Goal: Navigation & Orientation: Find specific page/section

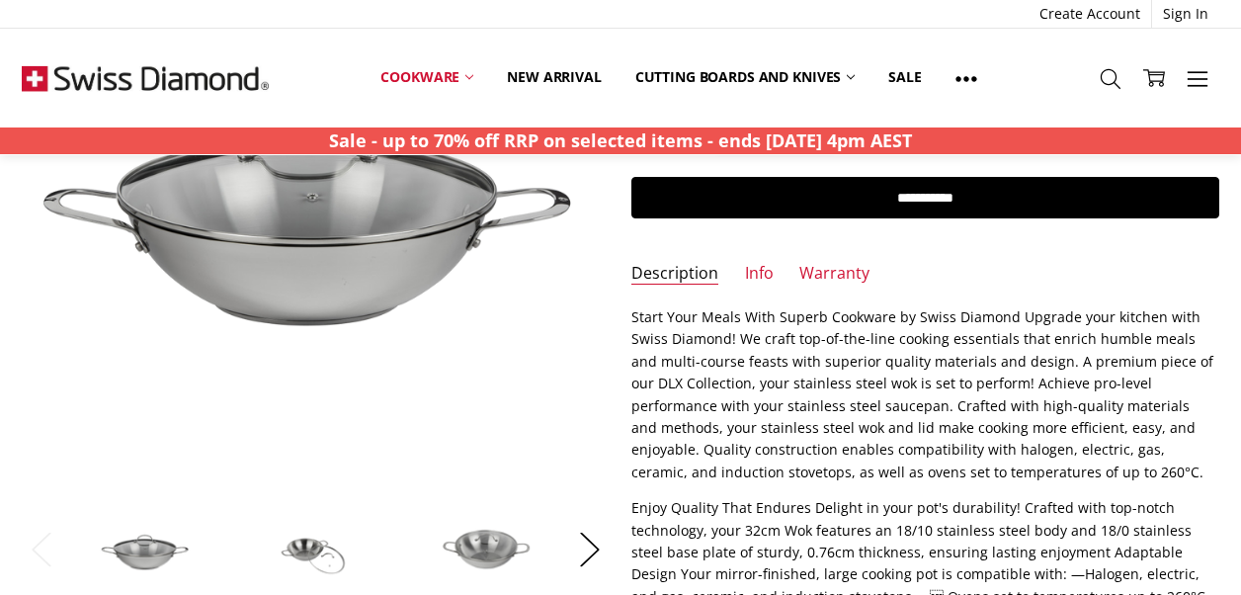
scroll to position [356, 0]
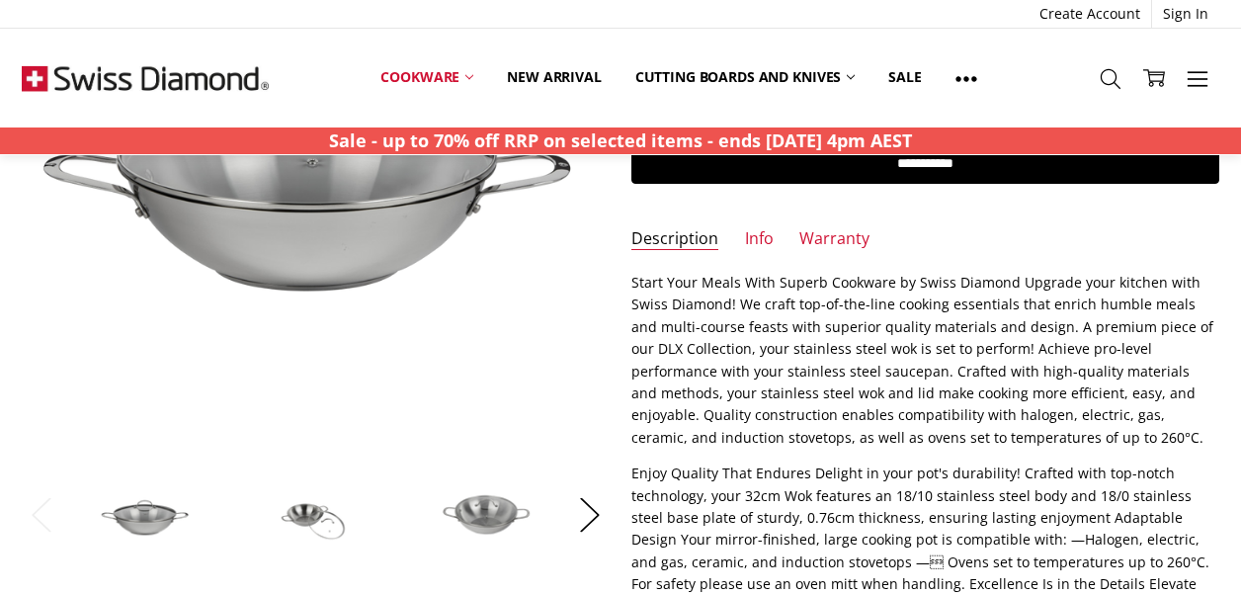
click at [497, 499] on img at bounding box center [486, 513] width 99 height 67
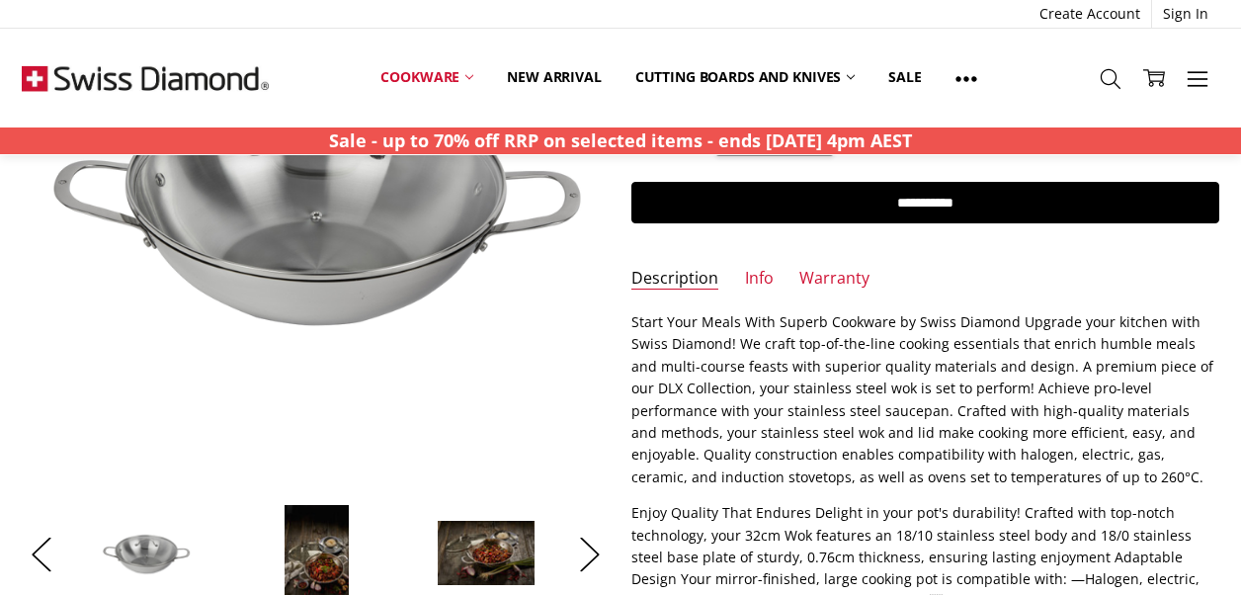
scroll to position [277, 0]
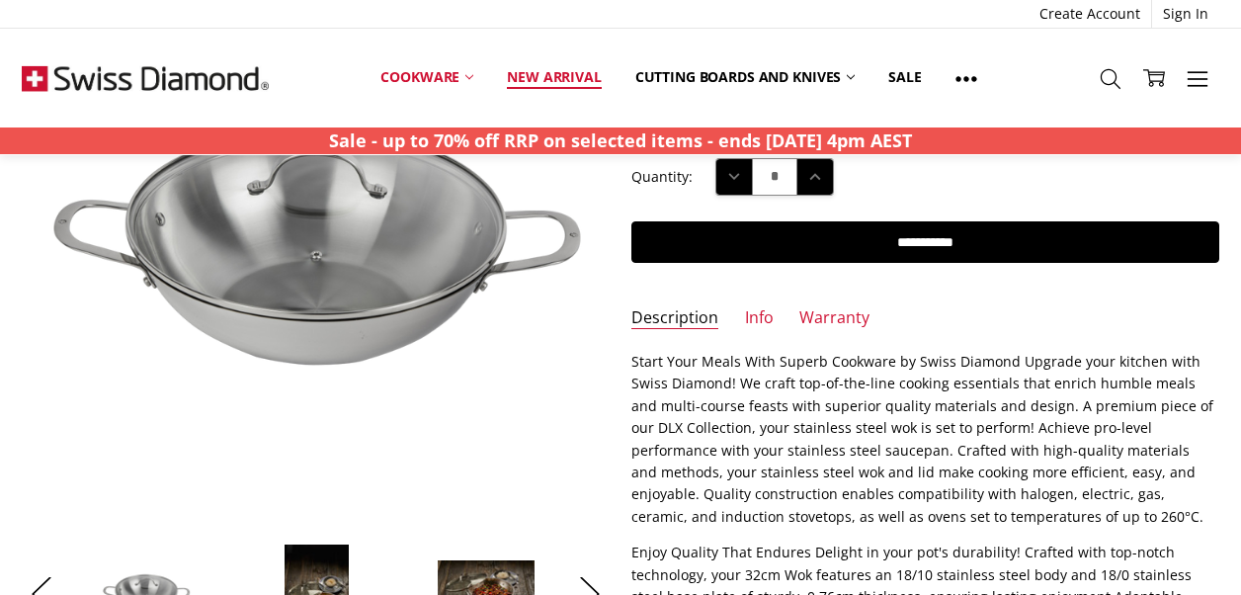
click at [570, 72] on link "New arrival" at bounding box center [553, 76] width 127 height 43
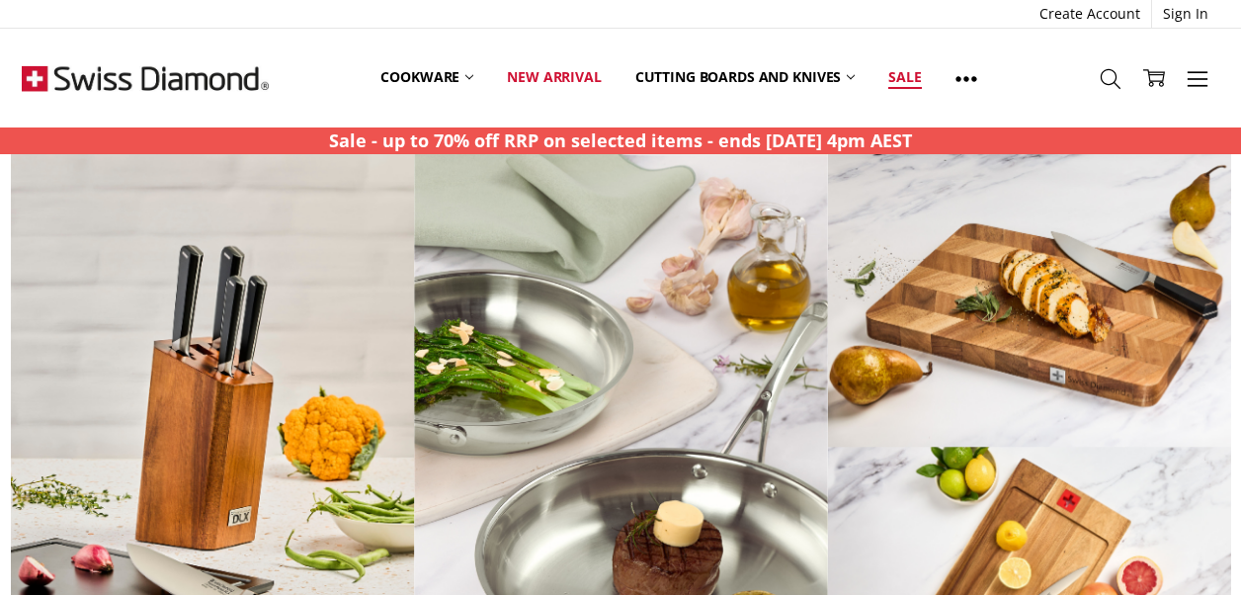
scroll to position [1150, 0]
click at [1032, 115] on div "More Cookware All Cookware Shop By Collection CXD Hard Anodised Induction Compa…" at bounding box center [620, 78] width 1241 height 99
click at [553, 70] on link "New arrival" at bounding box center [553, 76] width 127 height 43
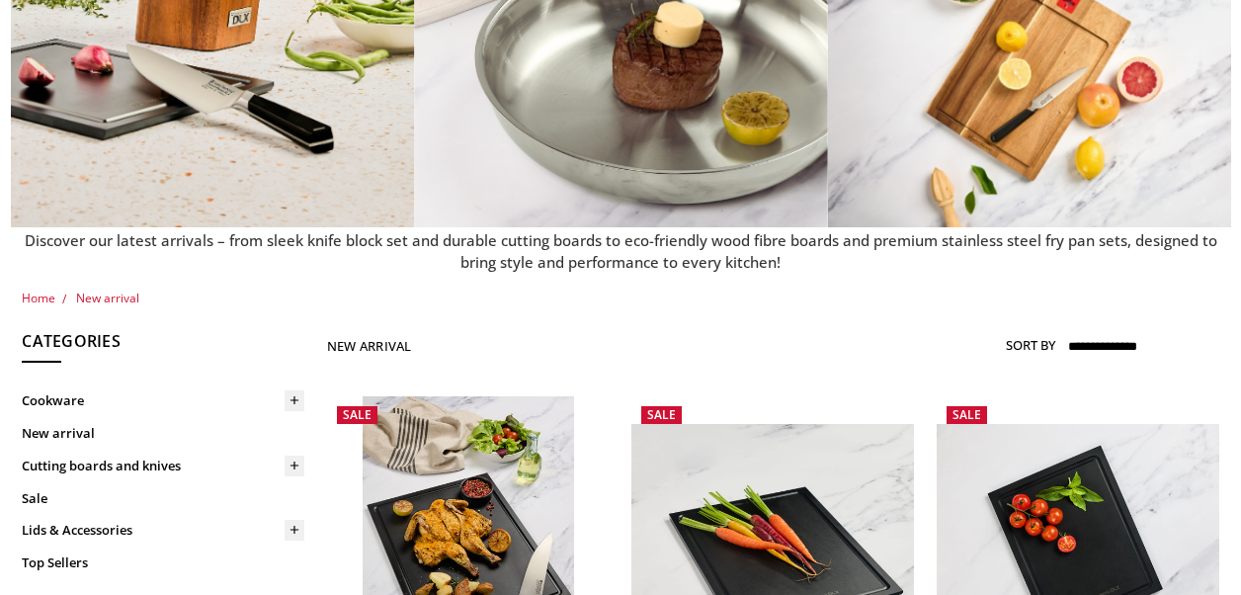
scroll to position [575, 0]
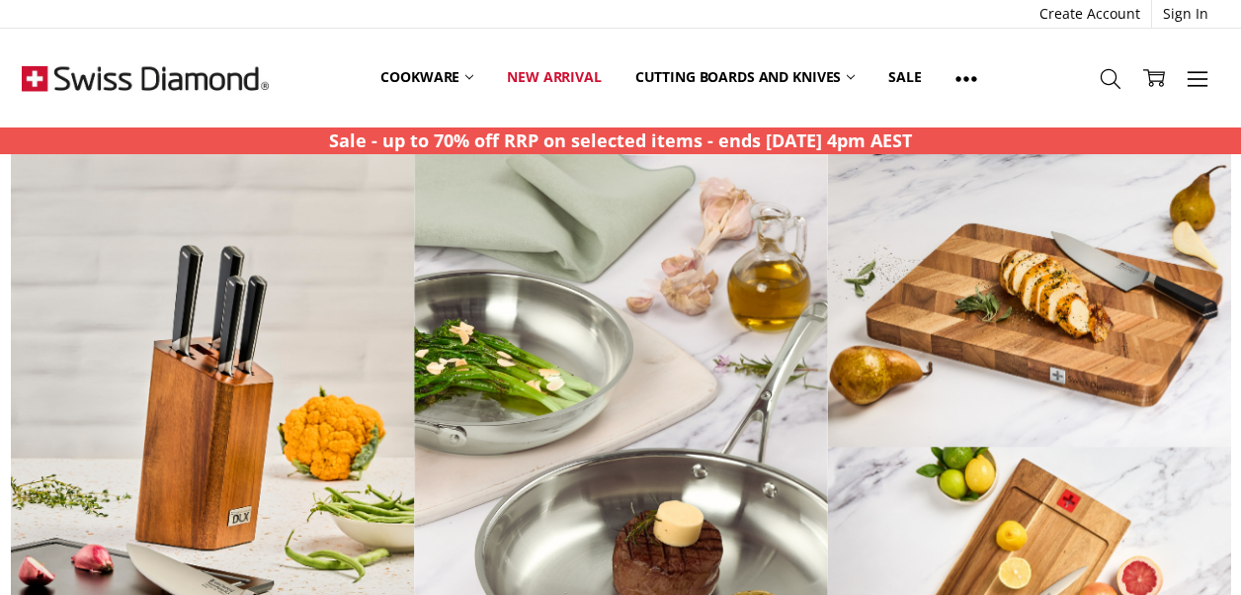
click at [625, 294] on img at bounding box center [621, 440] width 1221 height 572
click at [424, 65] on link "Cookware" at bounding box center [427, 76] width 127 height 43
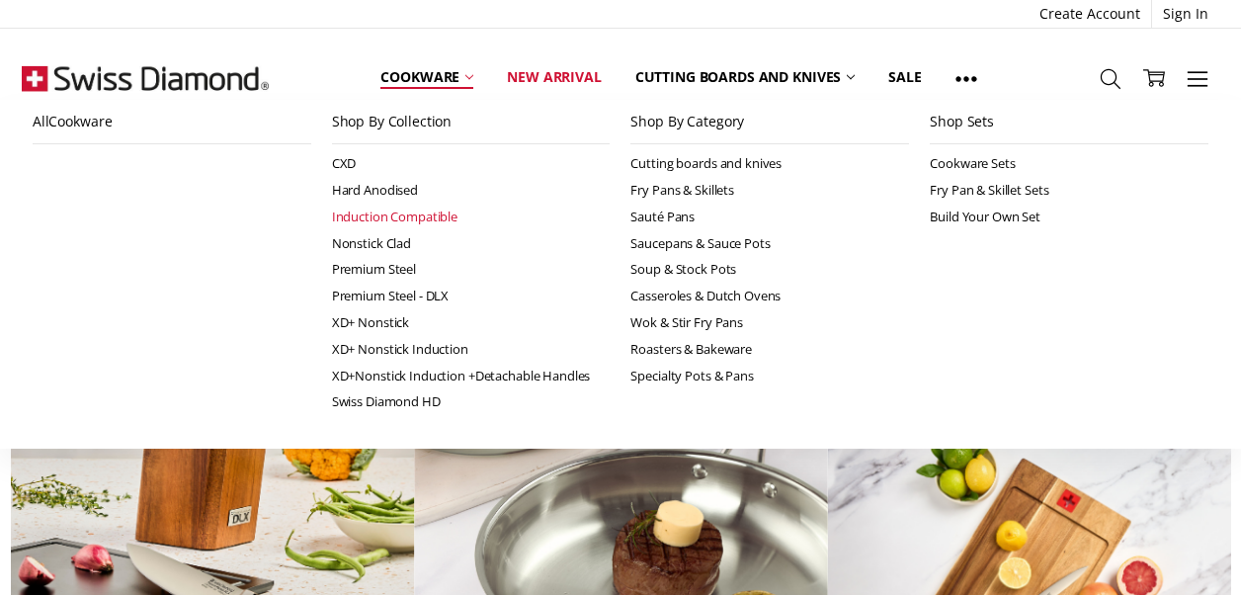
click at [377, 211] on link "Induction Compatible" at bounding box center [471, 217] width 279 height 27
